Goal: Task Accomplishment & Management: Manage account settings

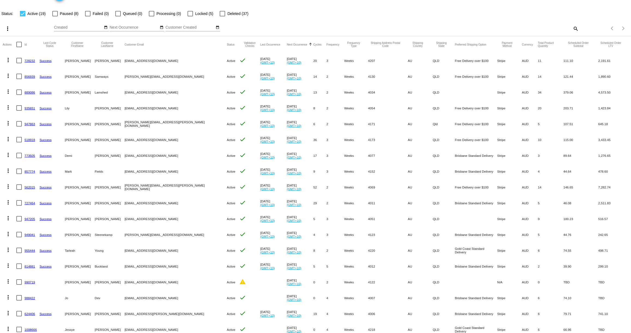
scroll to position [20, 0]
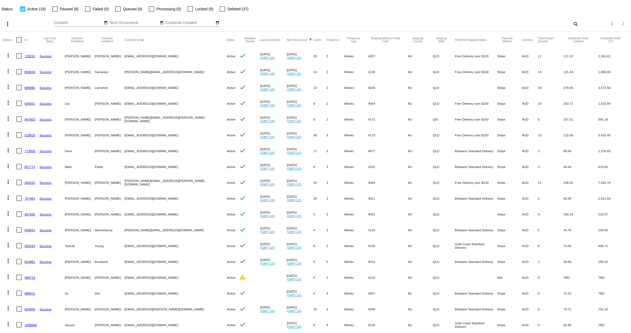
click at [28, 214] on link "947205" at bounding box center [30, 214] width 11 height 4
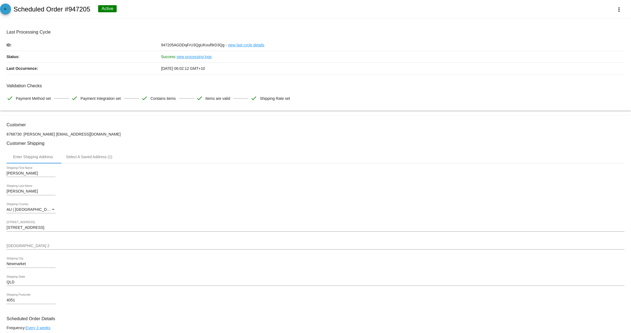
click at [7, 8] on mat-icon "arrow_back" at bounding box center [5, 10] width 7 height 7
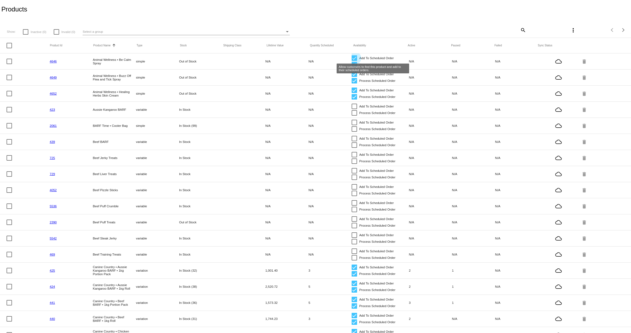
click at [354, 58] on div at bounding box center [354, 57] width 5 height 5
click at [354, 61] on input "Add To Scheduled Order" at bounding box center [354, 61] width 0 height 0
checkbox input "false"
click at [354, 65] on div at bounding box center [354, 64] width 5 height 5
click at [354, 67] on input "Process Scheduled Order" at bounding box center [354, 67] width 0 height 0
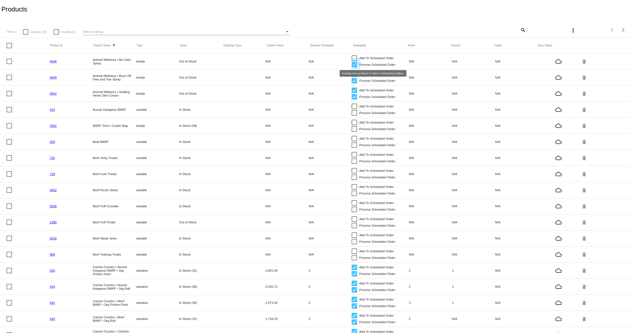
checkbox input "false"
click at [354, 76] on div at bounding box center [354, 73] width 5 height 5
click at [354, 77] on input "Add To Scheduled Order" at bounding box center [354, 77] width 0 height 0
checkbox input "false"
click at [354, 81] on div at bounding box center [354, 80] width 5 height 5
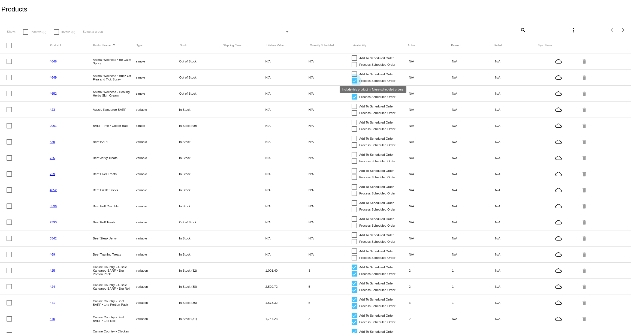
click at [354, 83] on input "Process Scheduled Order" at bounding box center [354, 83] width 0 height 0
checkbox input "false"
click at [353, 90] on div at bounding box center [354, 90] width 5 height 5
click at [354, 93] on input "Add To Scheduled Order" at bounding box center [354, 93] width 0 height 0
checkbox input "false"
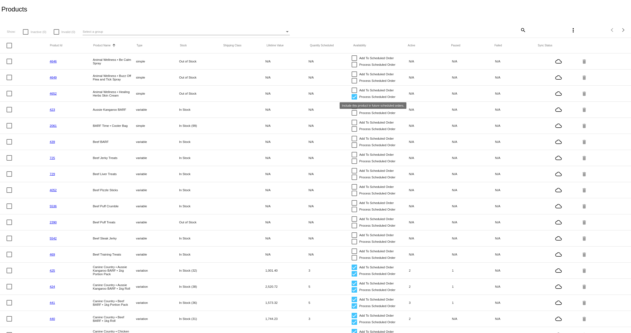
click at [355, 97] on div at bounding box center [354, 96] width 5 height 5
click at [354, 100] on input "Process Scheduled Order" at bounding box center [354, 100] width 0 height 0
checkbox input "false"
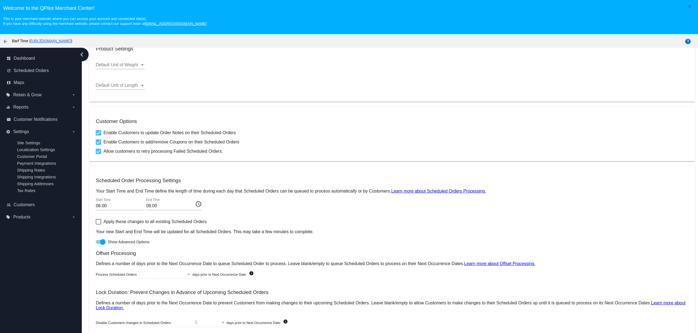
scroll to position [35, 0]
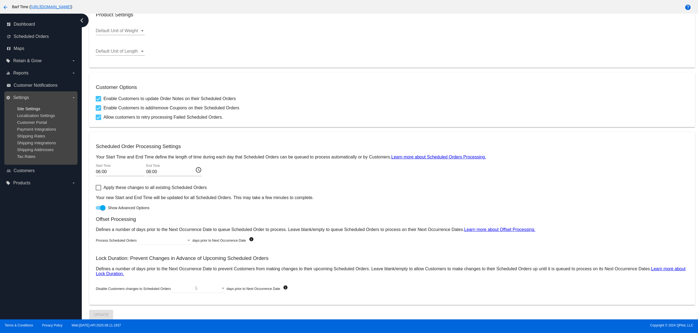
click at [32, 109] on span "Site Settings" at bounding box center [28, 108] width 23 height 5
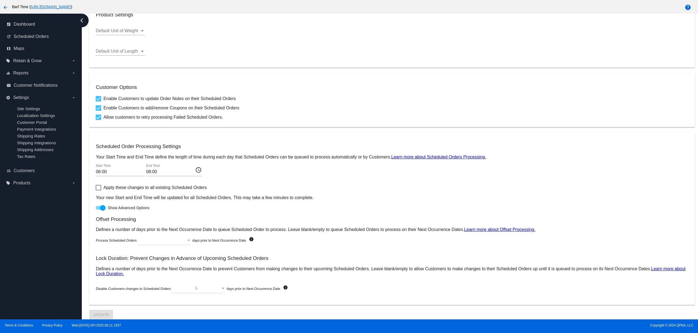
click at [185, 239] on div at bounding box center [162, 240] width 49 height 5
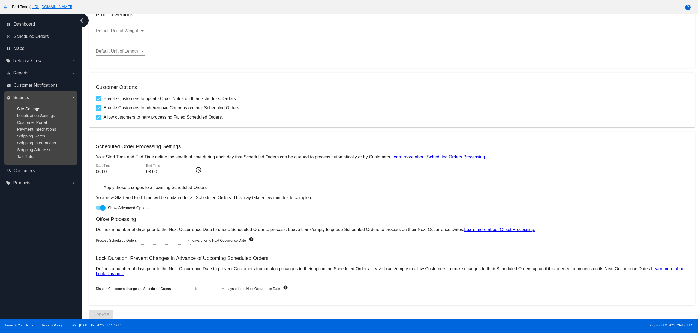
scroll to position [32, 0]
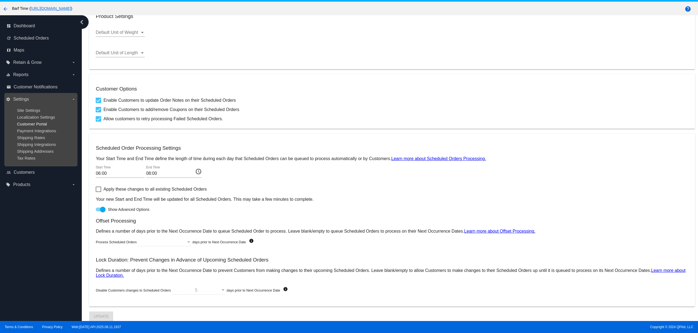
click at [29, 124] on span "Customer Portal" at bounding box center [32, 124] width 30 height 5
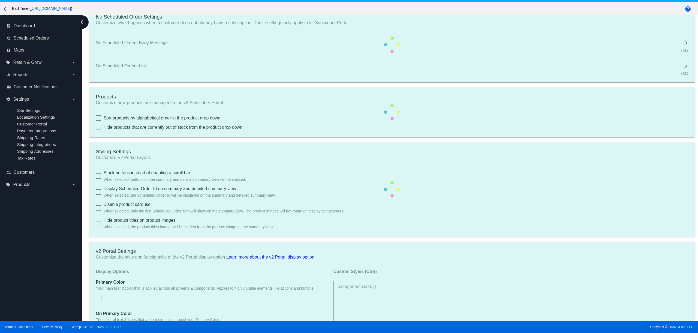
checkbox input "true"
type input "Create a Subscription"
type input "https://barftime.com.au//my-account/scheduled-orders//?action=create-scheduled-…"
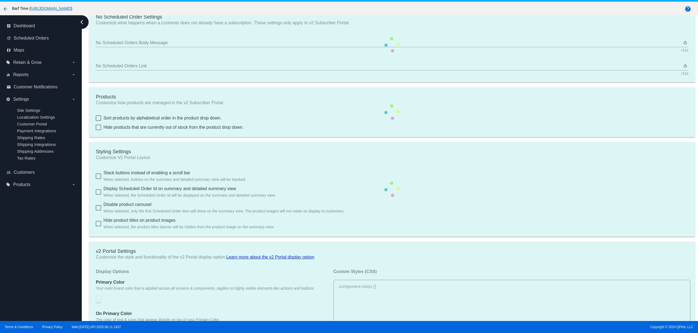
checkbox input "true"
type input "1"
type input "20"
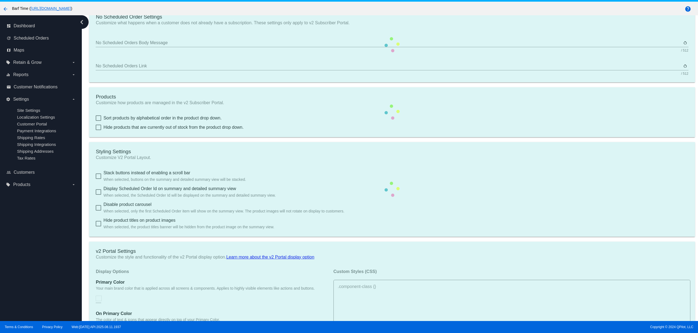
type input "500"
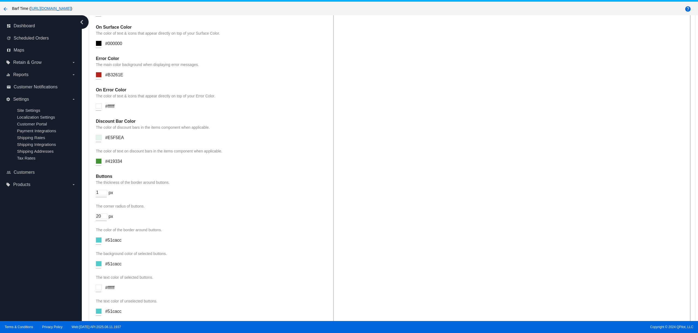
scroll to position [513, 0]
click at [112, 242] on span "#51cacc" at bounding box center [113, 239] width 16 height 5
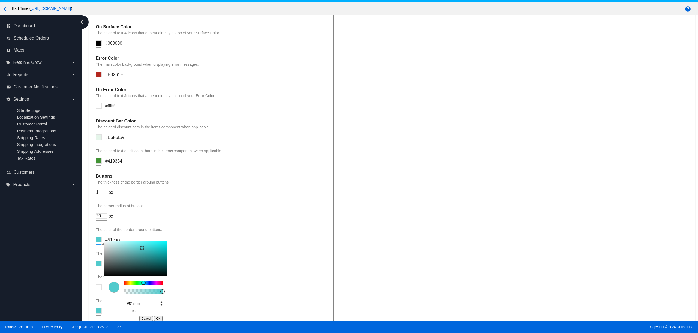
click at [101, 242] on input at bounding box center [99, 239] width 6 height 5
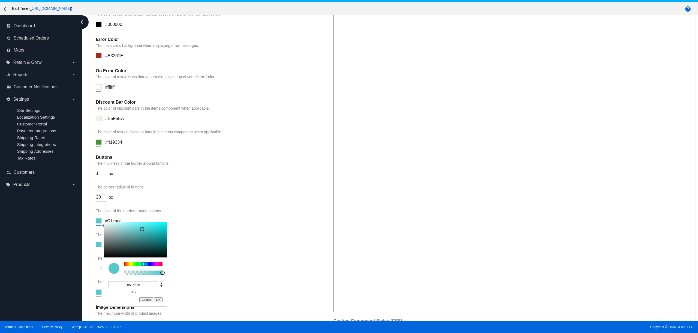
scroll to position [554, 0]
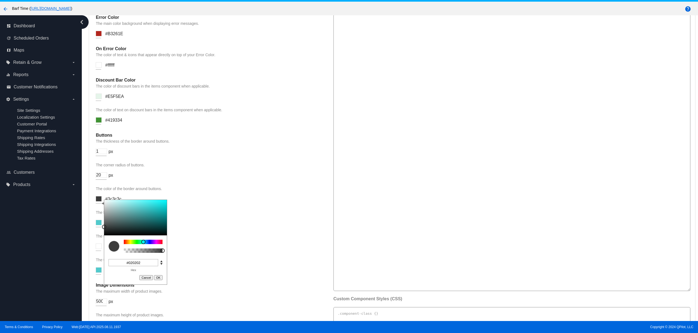
type input "#000000"
drag, startPoint x: 142, startPoint y: 220, endPoint x: 100, endPoint y: 253, distance: 53.4
click at [97, 253] on div "Display Options Primary Color Your main brand color that is applied across all …" at bounding box center [212, 203] width 232 height 648
click at [216, 233] on div "The background color of selected buttons. #51cacc" at bounding box center [212, 221] width 232 height 22
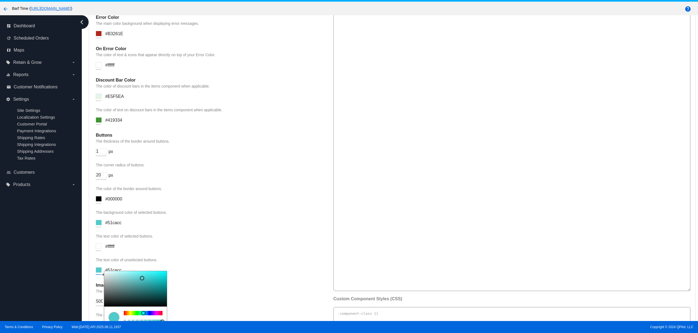
click at [98, 273] on input at bounding box center [99, 269] width 6 height 5
type input "#000000"
drag, startPoint x: 142, startPoint y: 293, endPoint x: 170, endPoint y: 327, distance: 44.0
click at [169, 327] on div "close Welcome to the QPilot Merchant Center! This is your merchant website wher…" at bounding box center [349, 151] width 698 height 367
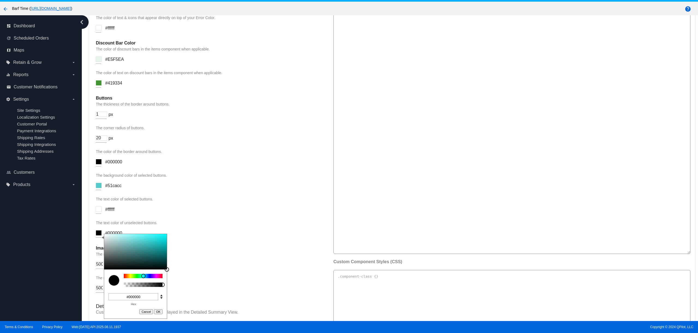
scroll to position [592, 0]
click at [195, 274] on div "Image Dimensions The maximum width of product images. 500 px" at bounding box center [212, 259] width 232 height 29
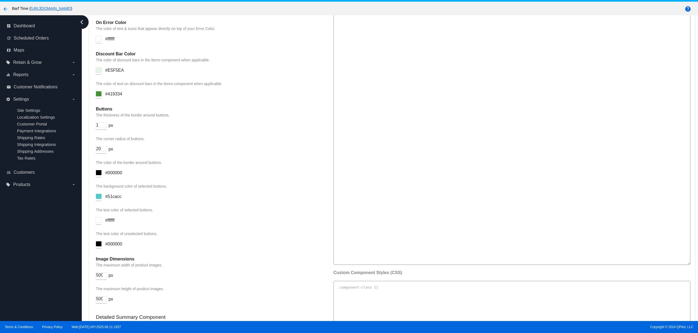
scroll to position [597, 0]
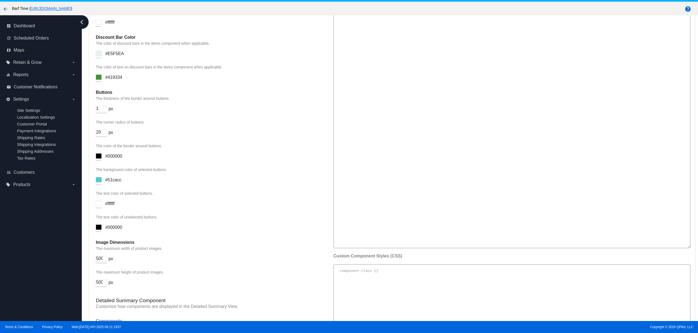
click at [100, 182] on input at bounding box center [99, 179] width 6 height 5
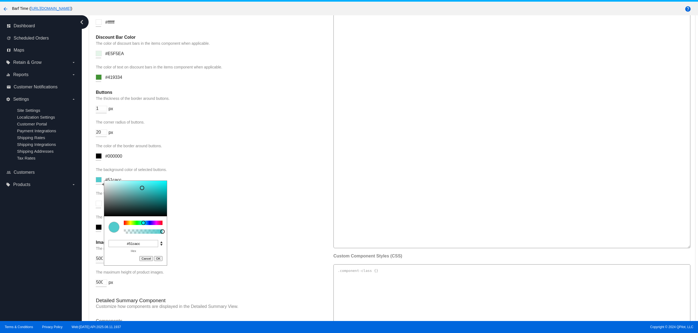
drag, startPoint x: 143, startPoint y: 258, endPoint x: 125, endPoint y: 257, distance: 18.0
click at [125, 247] on input "#51cacc" at bounding box center [134, 243] width 50 height 7
paste input "f6917a"
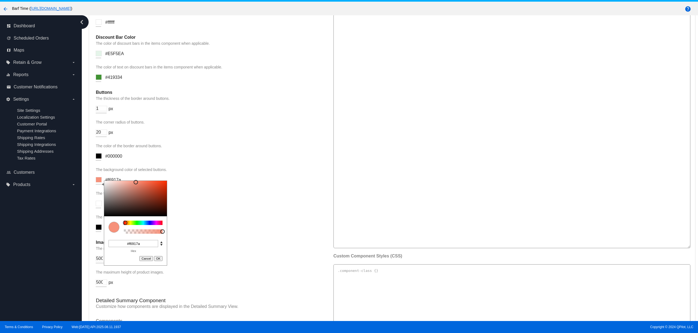
type input "#f6917a"
click at [156, 261] on button "OK" at bounding box center [158, 258] width 9 height 5
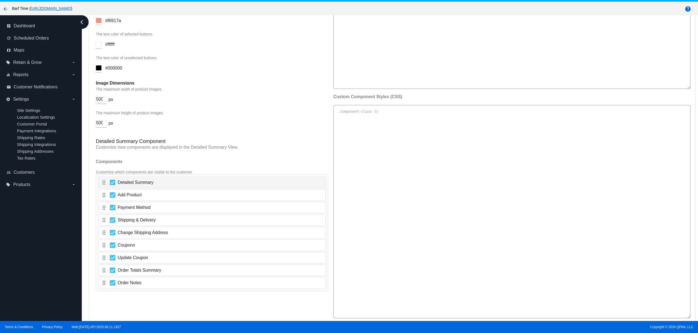
scroll to position [817, 0]
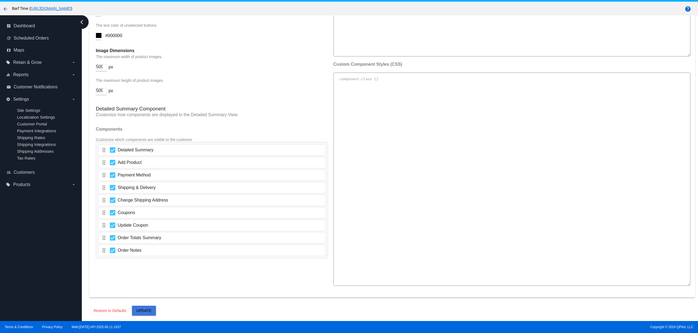
click at [146, 309] on span "Update" at bounding box center [143, 310] width 15 height 4
drag, startPoint x: 96, startPoint y: 55, endPoint x: 110, endPoint y: 55, distance: 13.9
click at [110, 55] on div "Image Dimensions The maximum width of product images. 500 px" at bounding box center [212, 62] width 232 height 29
type input "350"
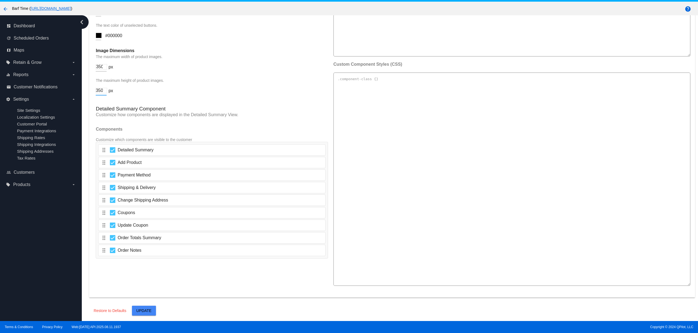
type input "350"
click at [149, 309] on span "Update" at bounding box center [143, 310] width 15 height 4
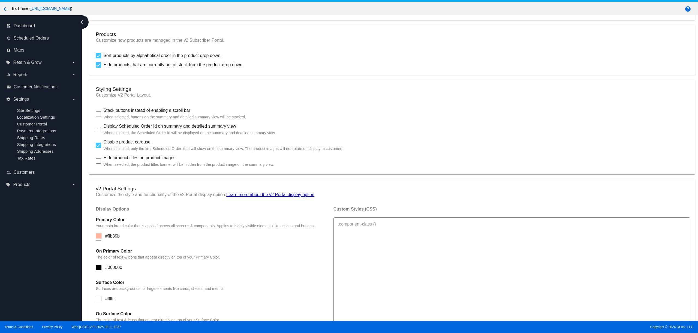
scroll to position [216, 0]
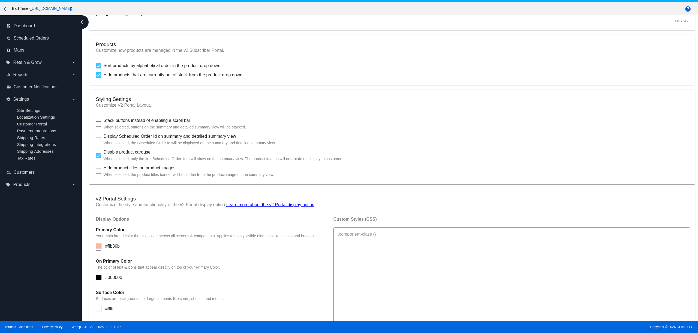
click at [99, 174] on div at bounding box center [98, 171] width 5 height 5
click at [98, 174] on input "Hide product titles on product images When selected, the product titles banner …" at bounding box center [98, 174] width 0 height 0
checkbox input "true"
click at [99, 142] on div at bounding box center [98, 139] width 5 height 5
click at [98, 143] on input "Display Scheduled Order Id on summary and detailed summary view When selected, …" at bounding box center [98, 142] width 0 height 0
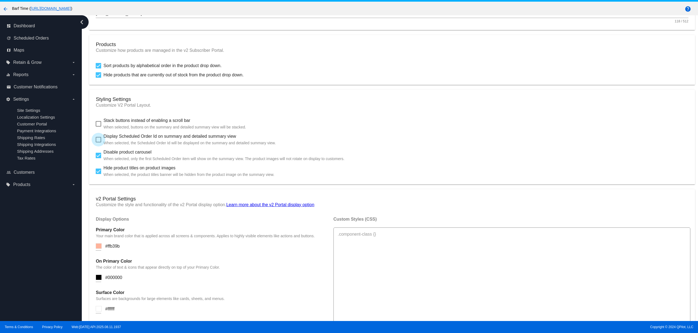
checkbox input "true"
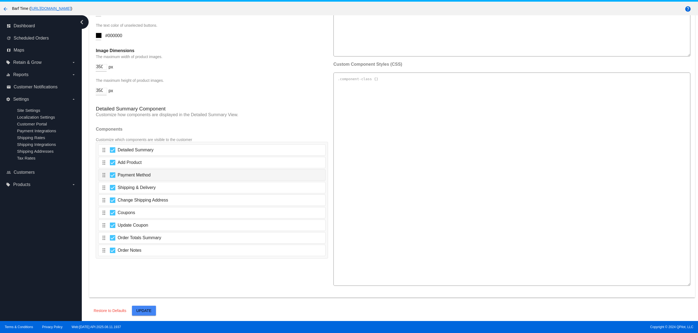
scroll to position [817, 0]
click at [151, 313] on span "Update" at bounding box center [143, 310] width 15 height 4
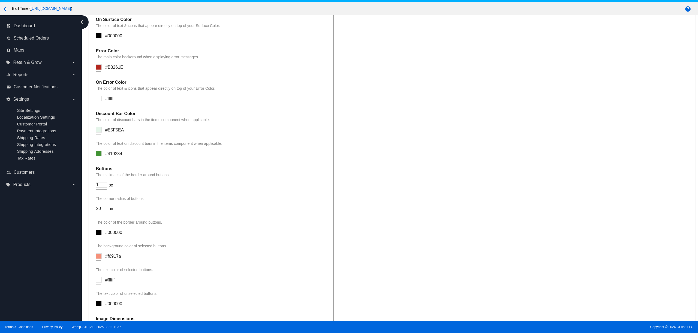
scroll to position [525, 0]
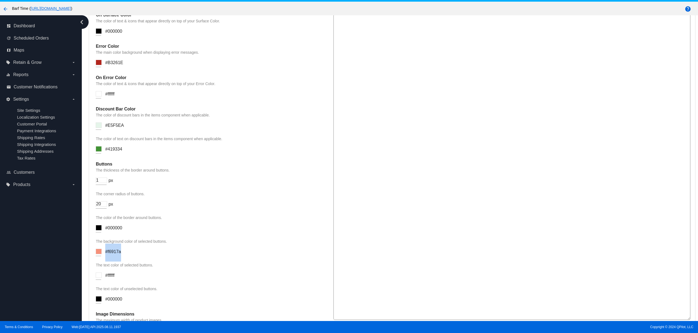
drag, startPoint x: 107, startPoint y: 266, endPoint x: 121, endPoint y: 266, distance: 14.7
click at [121, 261] on div "The background color of selected buttons. C M Y K A 11 87 72 1 H S L A 246 145 …" at bounding box center [212, 250] width 232 height 22
copy span "#f6917a"
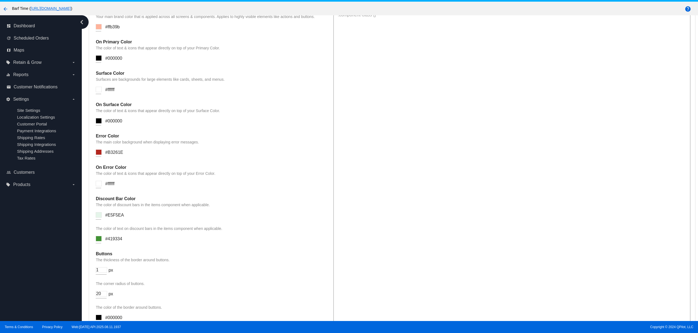
scroll to position [428, 0]
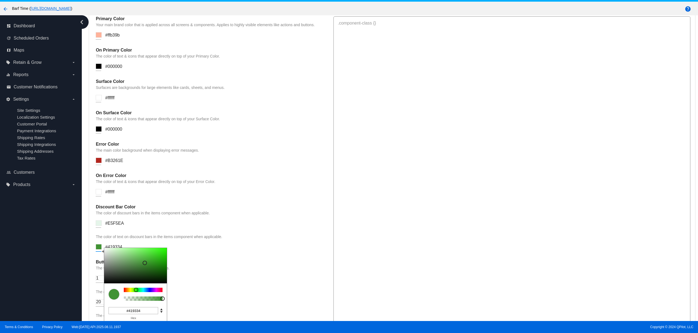
click at [100, 249] on input at bounding box center [99, 246] width 6 height 5
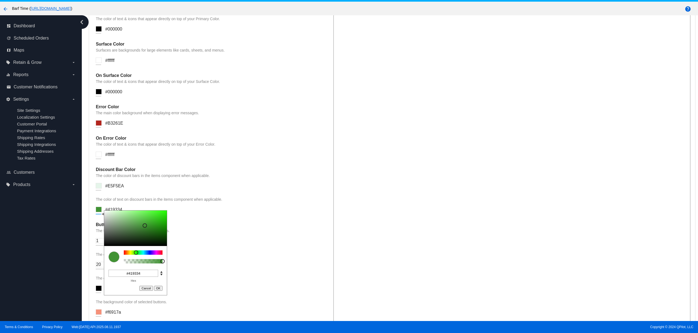
scroll to position [466, 0]
drag, startPoint x: 142, startPoint y: 284, endPoint x: 119, endPoint y: 283, distance: 22.4
click at [119, 276] on input "#419334" at bounding box center [134, 272] width 50 height 7
paste input "f6917a"
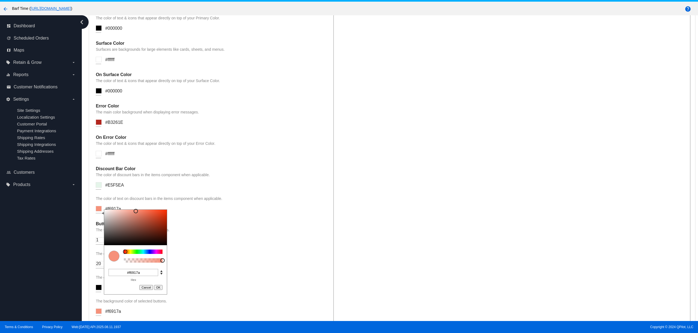
type input "#f6917a"
click at [158, 290] on button "OK" at bounding box center [158, 287] width 9 height 5
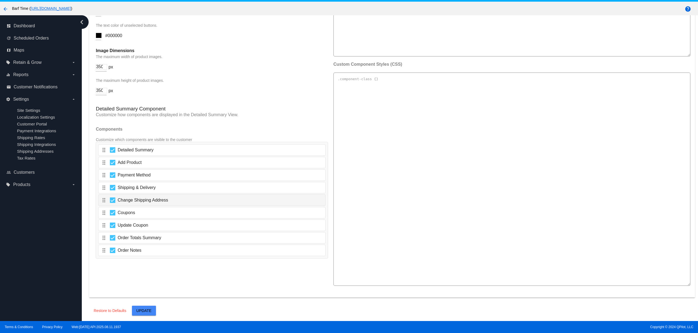
scroll to position [817, 0]
click at [145, 310] on span "Update" at bounding box center [143, 310] width 15 height 4
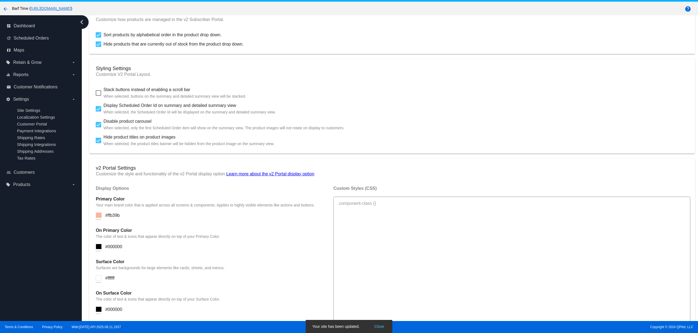
scroll to position [243, 0]
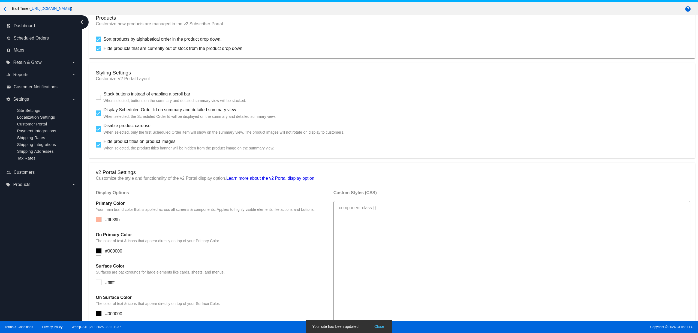
click at [98, 116] on div at bounding box center [98, 112] width 5 height 5
click at [98, 116] on input "Display Scheduled Order Id on summary and detailed summary view When selected, …" at bounding box center [98, 116] width 0 height 0
checkbox input "false"
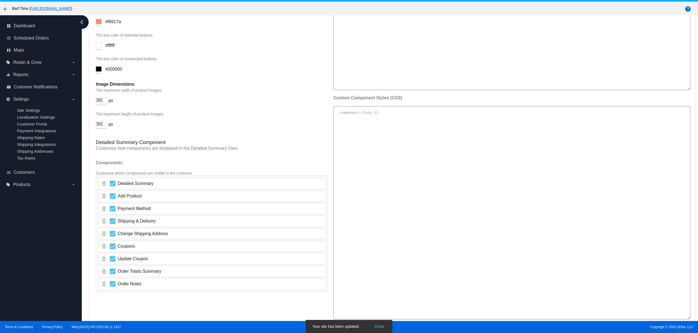
scroll to position [817, 0]
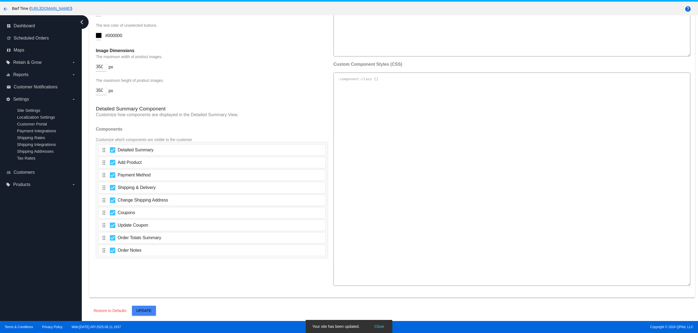
click at [150, 309] on button "Update" at bounding box center [144, 311] width 24 height 10
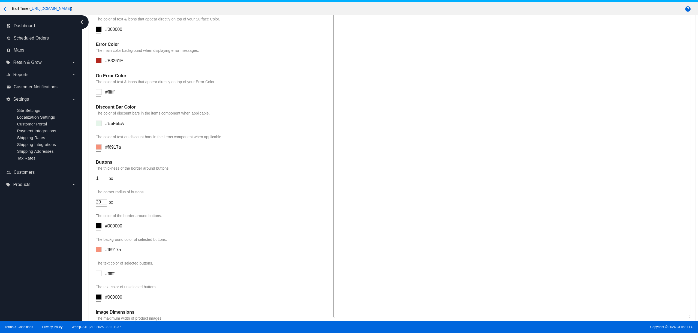
scroll to position [522, 0]
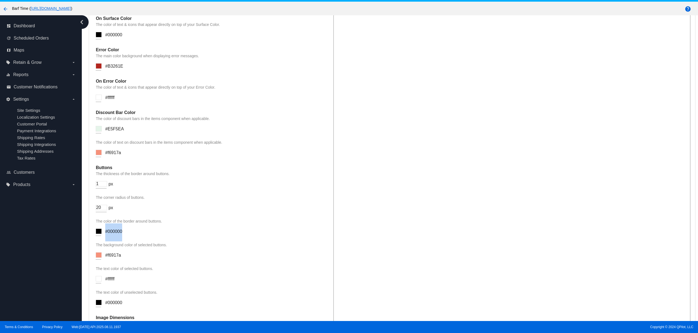
drag, startPoint x: 122, startPoint y: 245, endPoint x: 105, endPoint y: 245, distance: 16.6
click at [105, 241] on div "The color of the border around buttons. C M Y K A 181 0 0 1 H S L A 0 0 0 1 R G…" at bounding box center [212, 230] width 232 height 22
copy span "#000000"
click at [99, 131] on input at bounding box center [99, 128] width 6 height 5
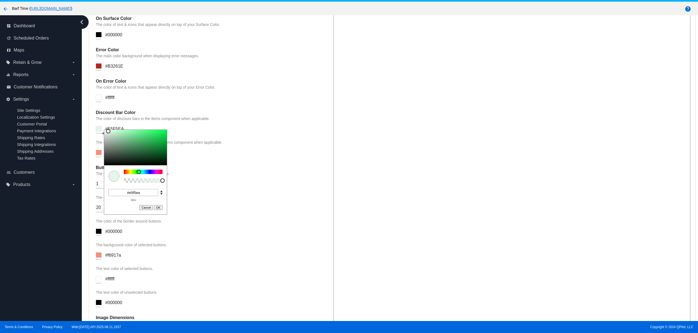
click at [125, 196] on input "#e5f5ea" at bounding box center [134, 192] width 50 height 7
paste input "000000"
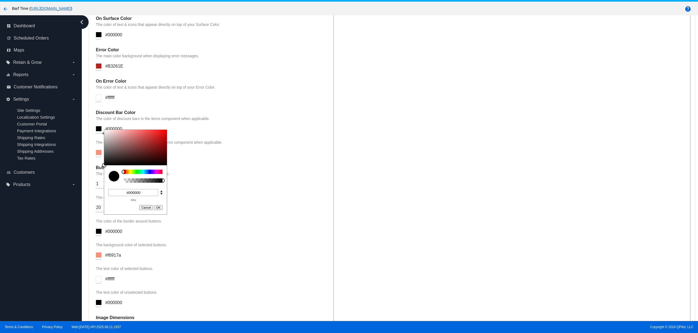
type input "#000000"
click at [157, 210] on button "OK" at bounding box center [158, 207] width 9 height 5
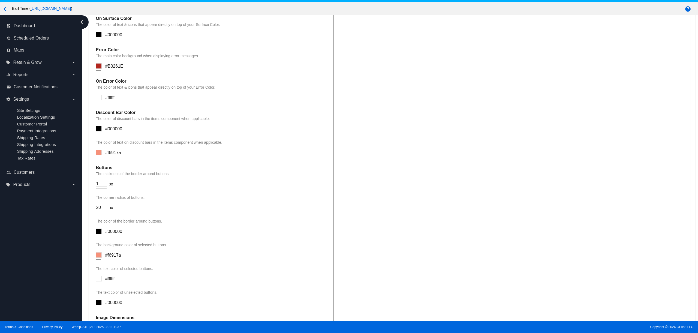
scroll to position [543, 0]
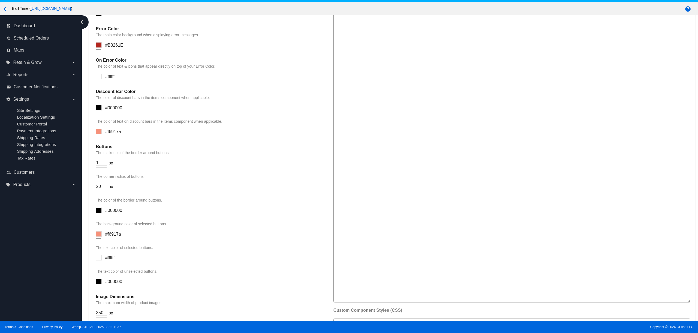
click at [98, 134] on input at bounding box center [99, 131] width 6 height 5
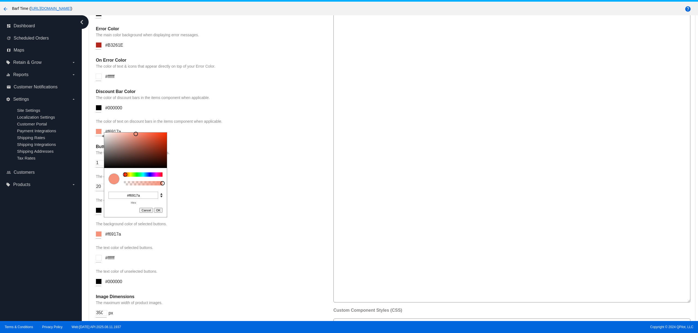
drag, startPoint x: 144, startPoint y: 207, endPoint x: 111, endPoint y: 205, distance: 32.5
click at [111, 199] on input "#f6917a" at bounding box center [134, 195] width 50 height 7
paste input "000000"
type input "#000000"
click at [162, 213] on button "OK" at bounding box center [158, 210] width 9 height 5
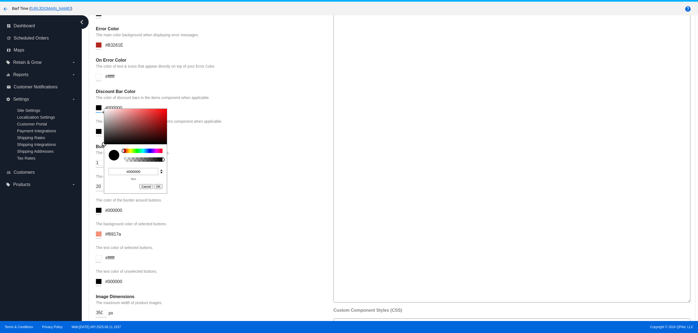
click at [100, 110] on input at bounding box center [99, 107] width 6 height 5
click at [192, 118] on div "Discount Bar Color The color of discount bars in the items component when appli…" at bounding box center [212, 115] width 232 height 52
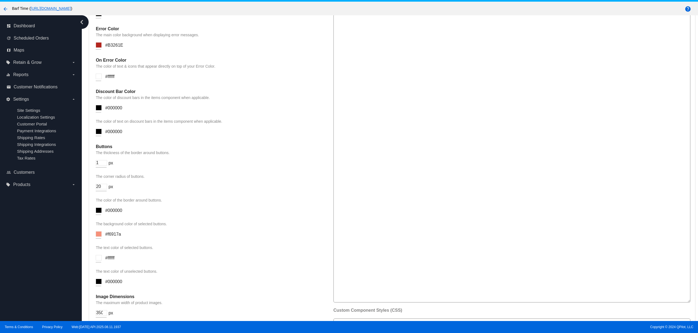
click at [100, 110] on input at bounding box center [99, 107] width 6 height 5
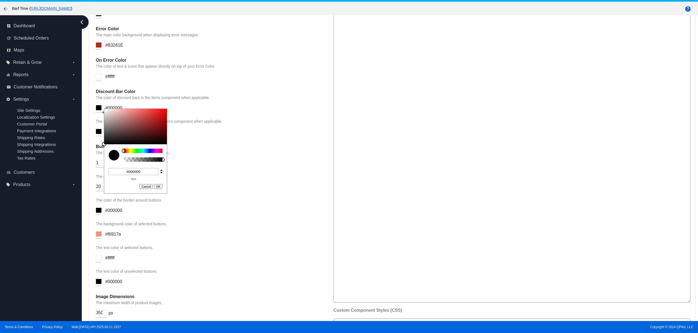
drag, startPoint x: 146, startPoint y: 183, endPoint x: 123, endPoint y: 182, distance: 22.6
click at [123, 175] on input "#000000" at bounding box center [134, 171] width 50 height 7
paste input "ffede6"
type input "#ffede6"
click at [157, 189] on button "OK" at bounding box center [158, 186] width 9 height 5
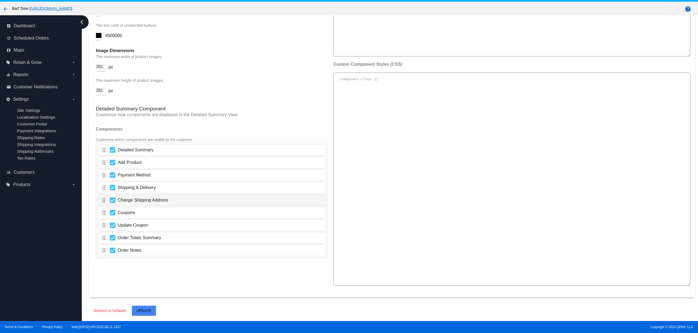
scroll to position [35, 0]
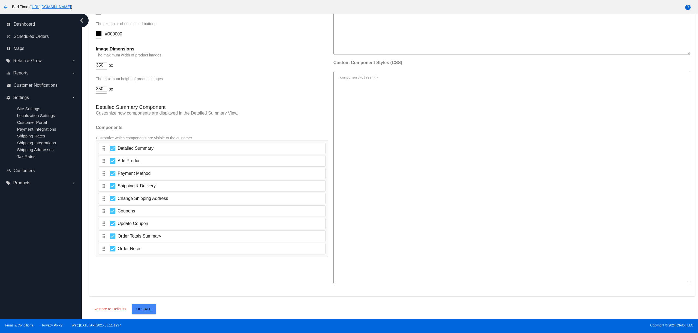
click at [146, 305] on button "Update" at bounding box center [144, 309] width 24 height 10
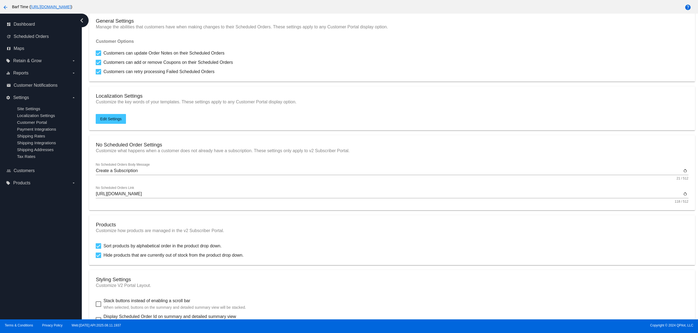
scroll to position [0, 0]
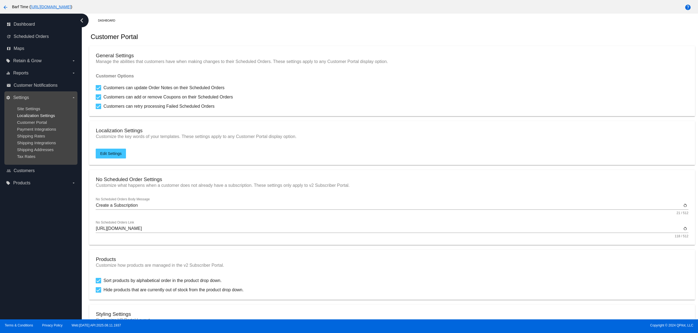
click at [33, 115] on span "Localization Settings" at bounding box center [36, 115] width 38 height 5
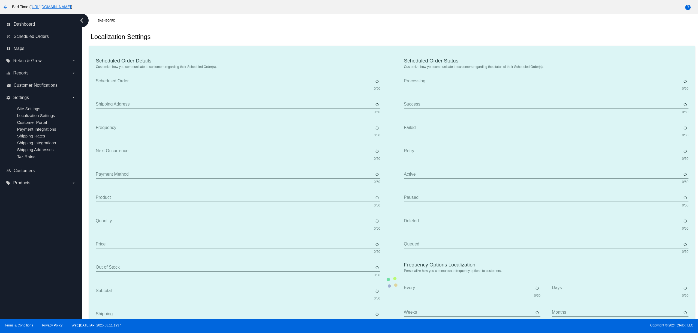
type input "Scheduled Order"
type input "Shipping Address"
type input "Frequency"
type input "Next Occurrence"
type input "Payment Method"
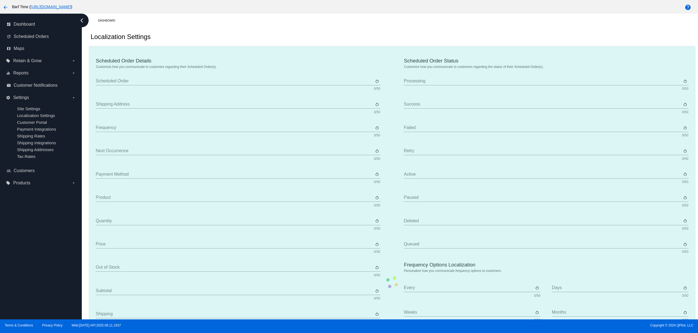
type input "Product"
type input "Quantity"
type input "Price"
type input "Out of stock"
type input "Subtotal"
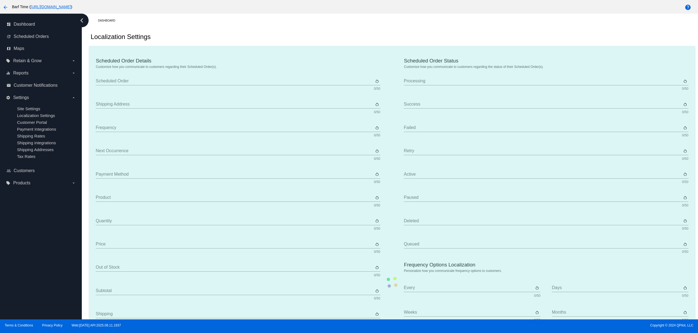
type input "Shipping"
type input "GST"
type input "TBD"
type input "Total"
type input "No Payment Method"
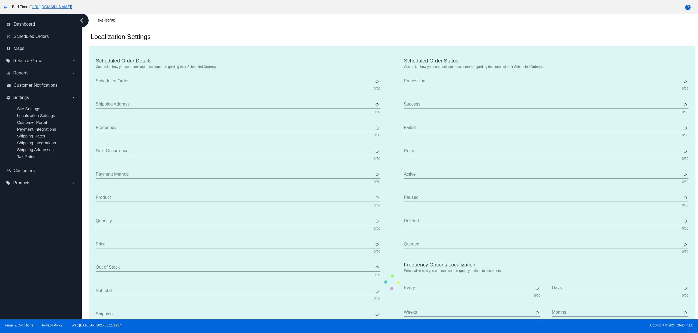
type input "Subscribe & Save"
type input "Processing"
type input "Success"
type input "Failed"
type input "Retry"
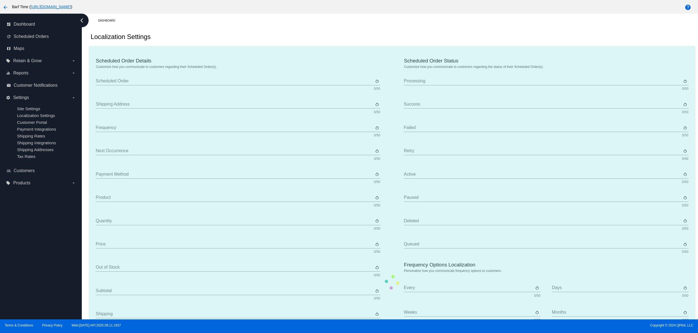
type input "Active"
type input "Paused"
type input "Deleted"
type input "Queued"
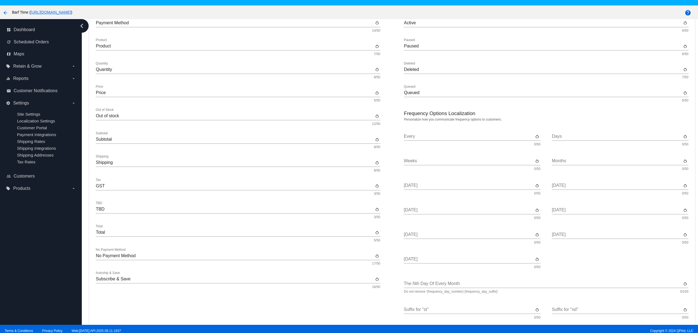
scroll to position [160, 0]
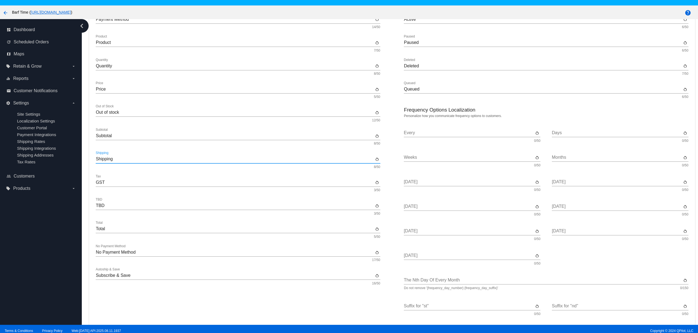
drag, startPoint x: 120, startPoint y: 162, endPoint x: 85, endPoint y: 161, distance: 34.6
click at [85, 161] on div "Dashboard Localization Settings Scheduled Order Details Customize how you commu…" at bounding box center [390, 172] width 616 height 306
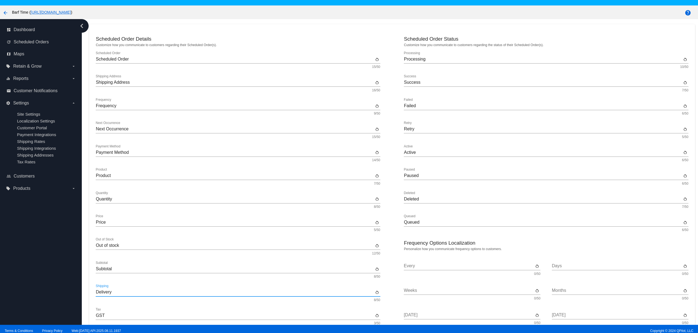
scroll to position [12, 0]
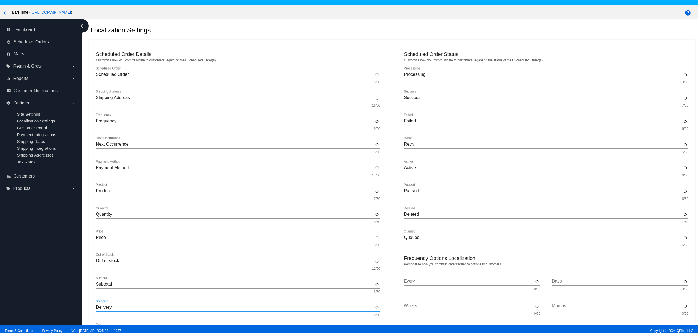
type input "Delivery"
drag, startPoint x: 113, startPoint y: 100, endPoint x: 98, endPoint y: 99, distance: 15.3
click at [98, 99] on input "Shipping Address" at bounding box center [235, 97] width 278 height 5
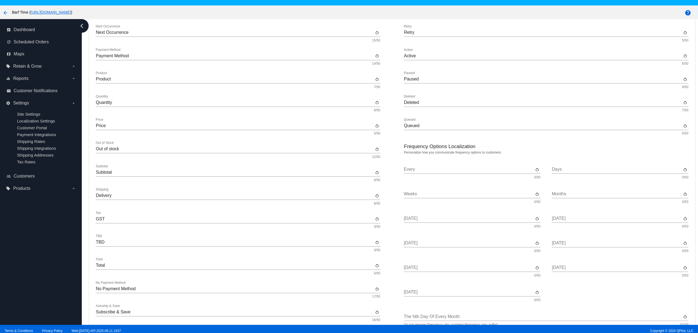
scroll to position [202, 0]
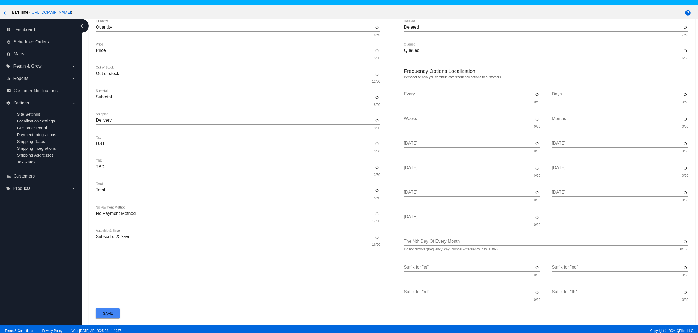
type input "Delivery Address"
click at [114, 313] on button "Save" at bounding box center [108, 313] width 24 height 10
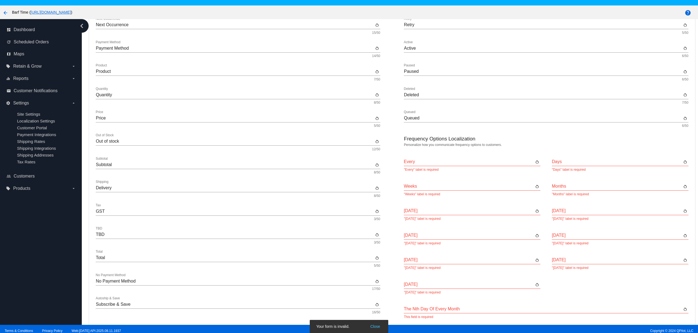
scroll to position [127, 0]
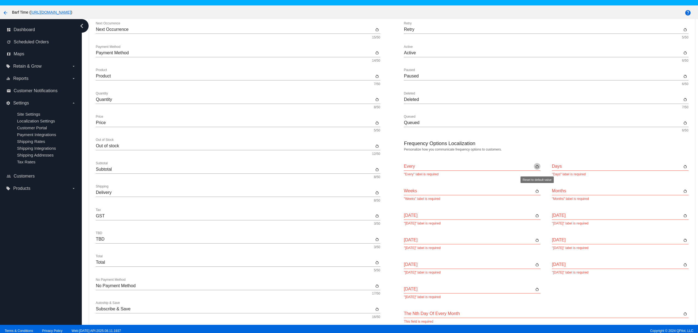
click at [537, 169] on mat-icon "restart_alt" at bounding box center [537, 166] width 4 height 5
type input "Every"
click at [685, 169] on mat-icon "restart_alt" at bounding box center [685, 166] width 4 height 5
type input "Days"
click at [684, 194] on mat-icon "restart_alt" at bounding box center [685, 191] width 4 height 5
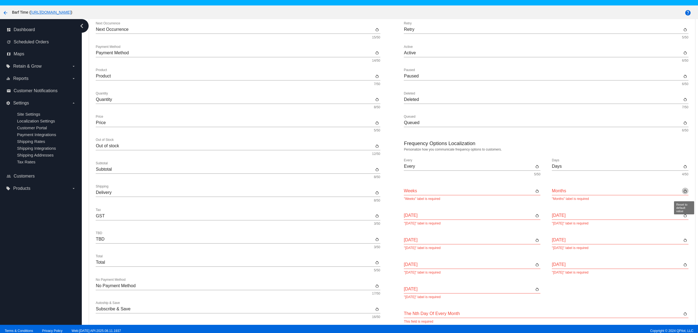
type input "Months"
click at [684, 218] on mat-icon "restart_alt" at bounding box center [685, 215] width 4 height 5
type input "Monday"
click at [686, 243] on mat-icon "restart_alt" at bounding box center [685, 240] width 4 height 5
type input "Wednesday"
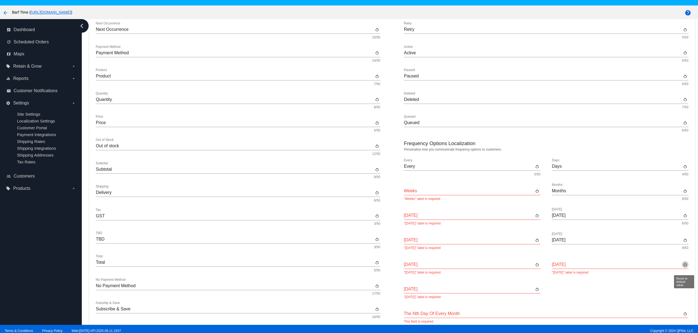
click at [685, 267] on mat-icon "restart_alt" at bounding box center [685, 264] width 4 height 5
type input "Friday"
click at [537, 292] on mat-icon "restart_alt" at bounding box center [537, 289] width 4 height 5
type input "Saturday"
click at [538, 266] on mat-icon "restart_alt" at bounding box center [537, 264] width 4 height 5
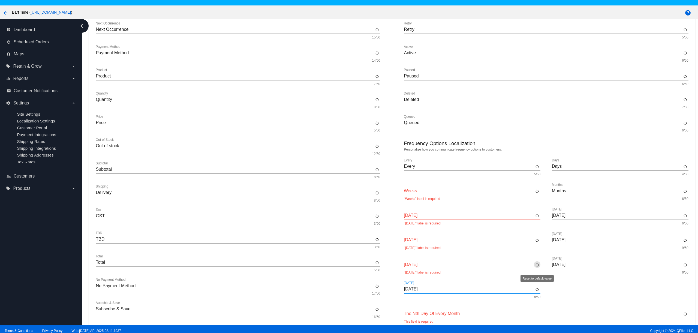
type input "Thursday"
click at [536, 242] on mat-icon "restart_alt" at bounding box center [537, 240] width 4 height 5
type input "Tuesday"
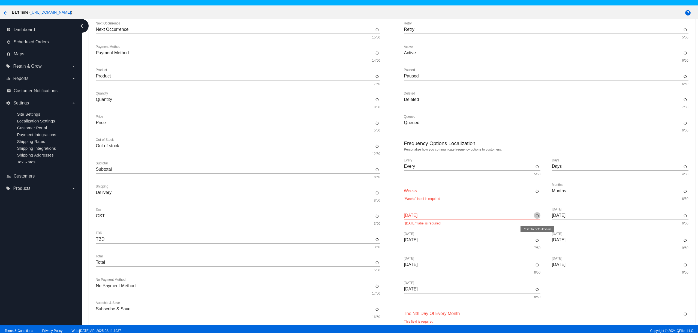
click at [537, 218] on mat-icon "restart_alt" at bounding box center [537, 215] width 4 height 5
type input "Sunday"
click at [537, 194] on mat-icon "restart_alt" at bounding box center [537, 191] width 4 height 5
type input "Weeks"
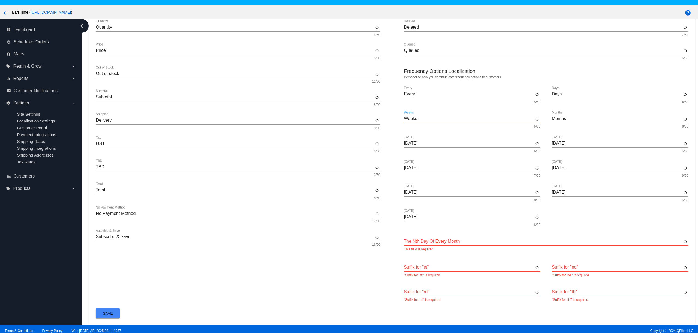
scroll to position [35, 0]
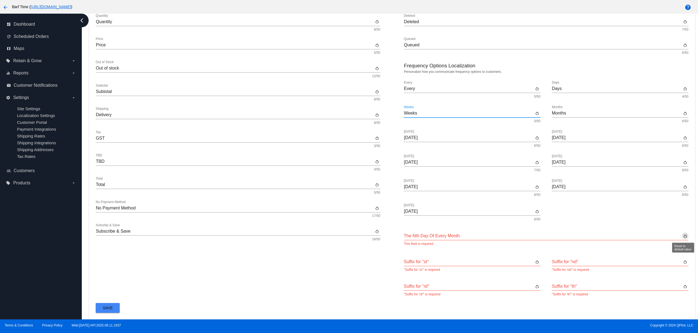
click at [684, 235] on mat-icon "restart_alt" at bounding box center [685, 236] width 4 height 5
type input "The {frequency_day_number} {frequency_day_suffix} of every month"
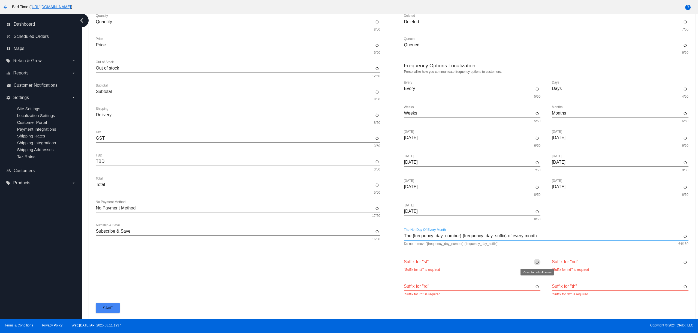
click at [538, 261] on mat-icon "restart_alt" at bounding box center [537, 262] width 4 height 5
type input "st"
click at [686, 262] on mat-icon "restart_alt" at bounding box center [685, 262] width 4 height 5
type input "nd"
click at [685, 287] on mat-icon "restart_alt" at bounding box center [685, 286] width 4 height 5
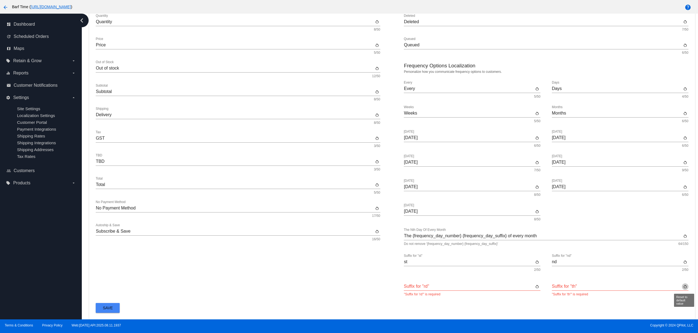
type input "th"
click at [538, 286] on mat-icon "restart_alt" at bounding box center [537, 286] width 4 height 5
type input "rd"
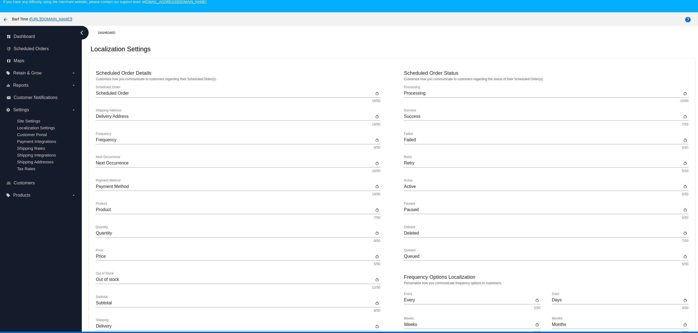
scroll to position [202, 0]
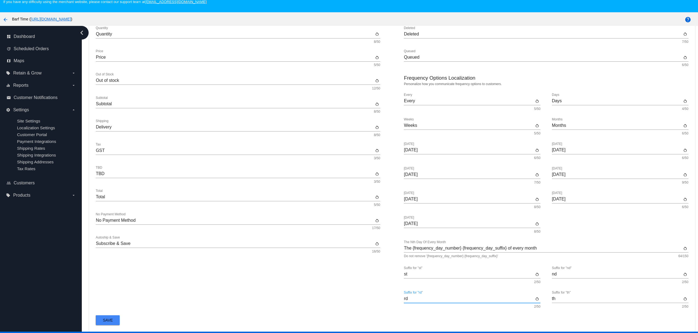
click at [112, 320] on span "Save" at bounding box center [108, 320] width 10 height 4
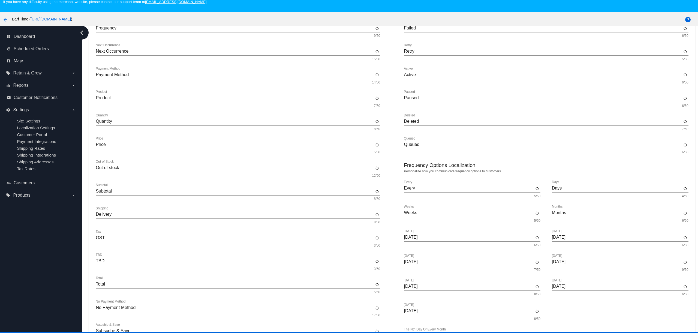
scroll to position [0, 0]
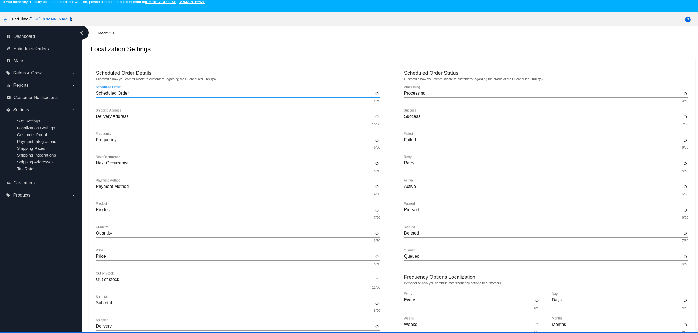
drag, startPoint x: 117, startPoint y: 96, endPoint x: 90, endPoint y: 94, distance: 27.3
click at [90, 94] on mat-card "Scheduled Order Details Customize how you communicate to customers regarding th…" at bounding box center [392, 294] width 606 height 472
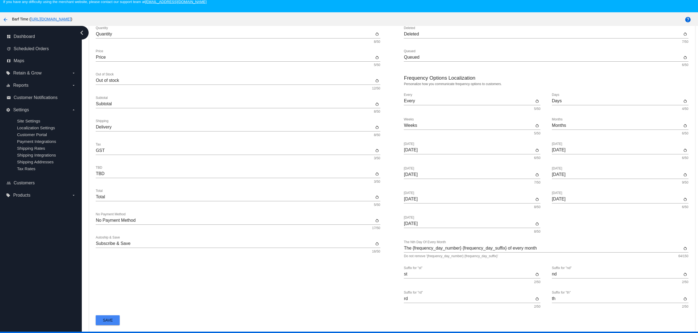
type input "Subscription Order"
click at [115, 322] on button "Save" at bounding box center [108, 320] width 24 height 10
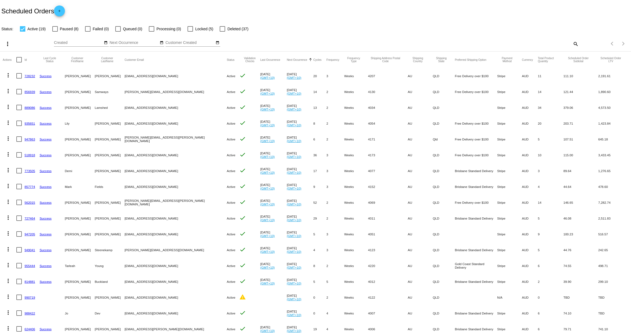
click at [31, 154] on link "518918" at bounding box center [30, 155] width 11 height 4
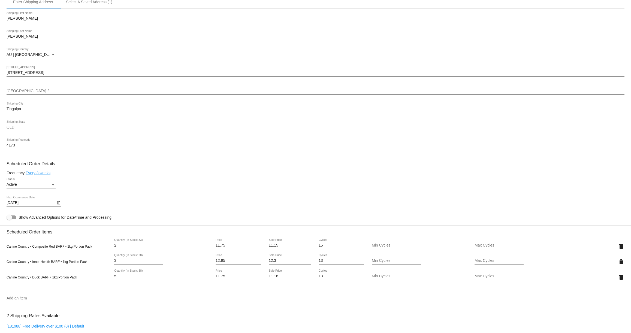
scroll to position [170, 0]
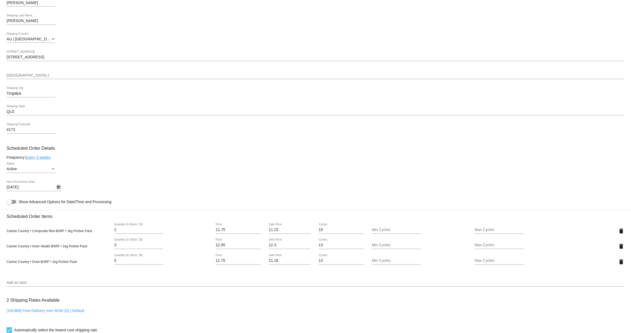
click at [58, 189] on icon "Open calendar" at bounding box center [58, 187] width 3 height 3
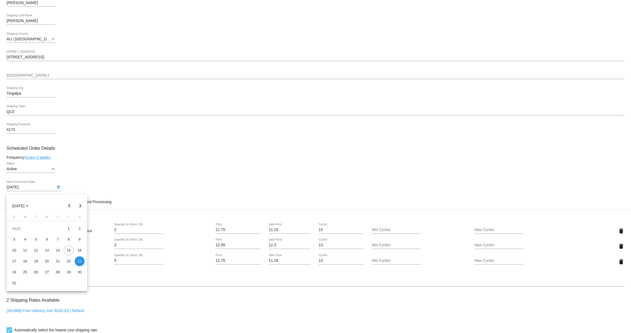
click at [82, 205] on button "Next month" at bounding box center [80, 205] width 11 height 11
click at [35, 241] on div "2" at bounding box center [36, 239] width 10 height 10
type input "[DATE]"
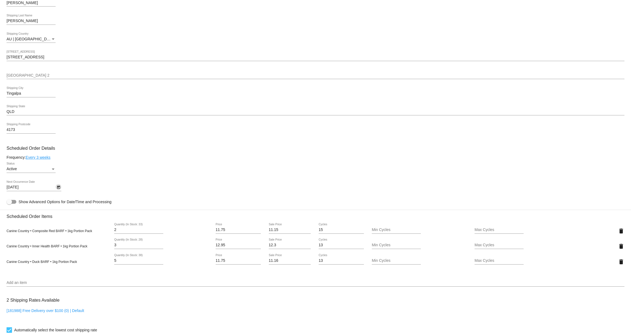
scroll to position [364, 0]
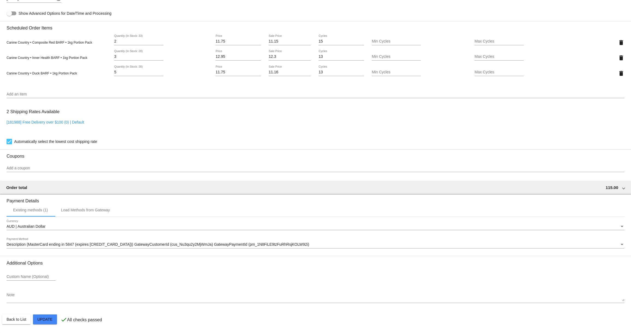
click at [52, 321] on mat-card "Customer 2788525: [PERSON_NAME] [EMAIL_ADDRESS][DOMAIN_NAME] Customer Shipping …" at bounding box center [315, 45] width 631 height 576
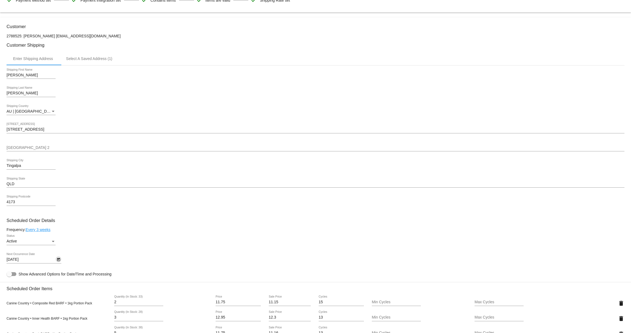
scroll to position [0, 0]
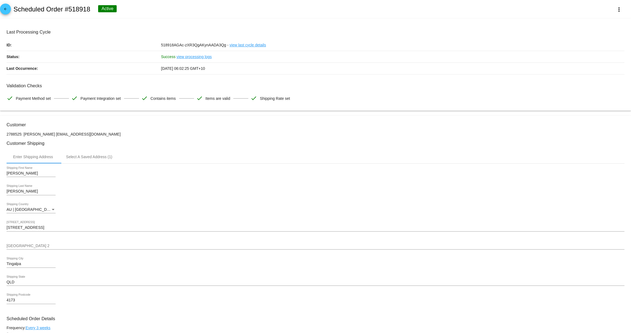
click at [4, 12] on mat-icon "arrow_back" at bounding box center [5, 10] width 7 height 7
